Goal: Task Accomplishment & Management: Manage account settings

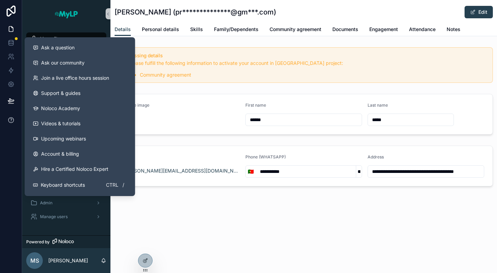
drag, startPoint x: 0, startPoint y: 0, endPoint x: 11, endPoint y: 120, distance: 120.5
click at [11, 120] on icon at bounding box center [10, 120] width 1 height 2
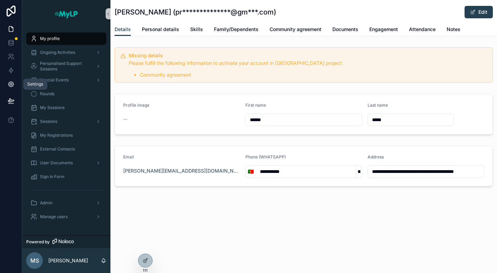
click at [10, 85] on icon at bounding box center [11, 84] width 2 height 2
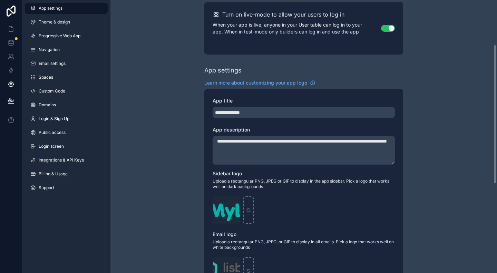
scroll to position [103, 0]
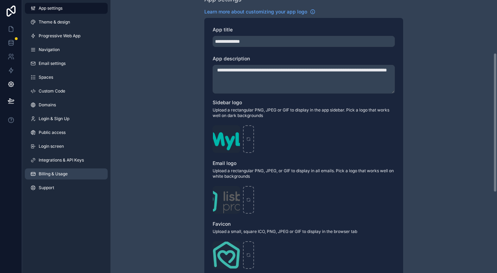
click at [57, 171] on span "Billing & Usage" at bounding box center [53, 174] width 29 height 6
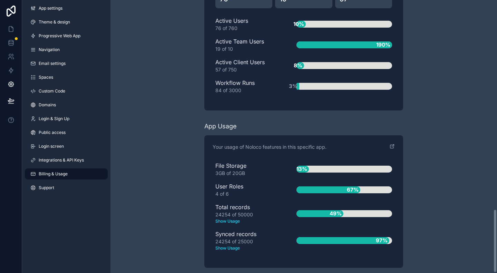
scroll to position [898, 0]
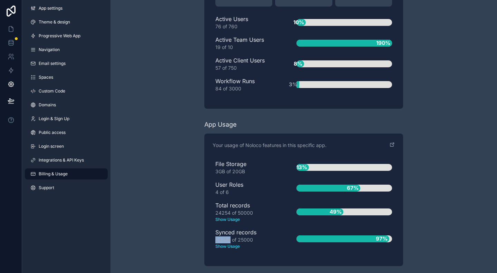
drag, startPoint x: 215, startPoint y: 232, endPoint x: 230, endPoint y: 237, distance: 16.1
click at [230, 237] on div "File Storage 3GB of 20GB 13% User Roles 4 of 6 67% Total records 24254 of 50000…" at bounding box center [303, 207] width 182 height 101
copy div "24254"
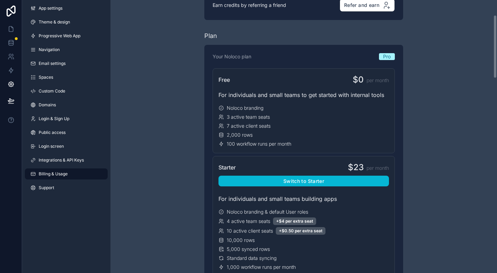
scroll to position [0, 0]
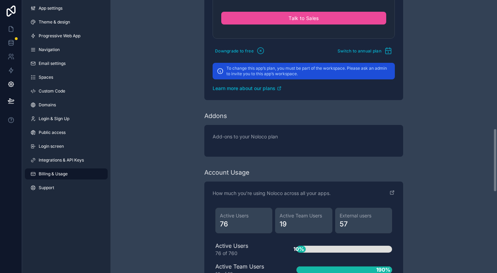
drag, startPoint x: 496, startPoint y: 191, endPoint x: 486, endPoint y: 191, distance: 10.7
click at [486, 191] on div "Have a question about billing, explore our FAQs Billing Change your billing set…" at bounding box center [303, 136] width 386 height 273
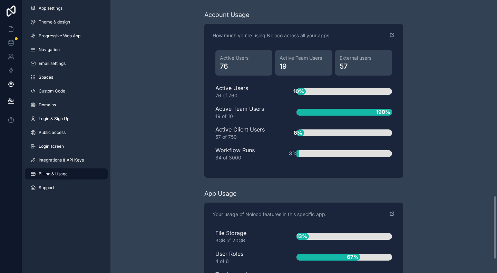
scroll to position [898, 0]
